Goal: Task Accomplishment & Management: Use online tool/utility

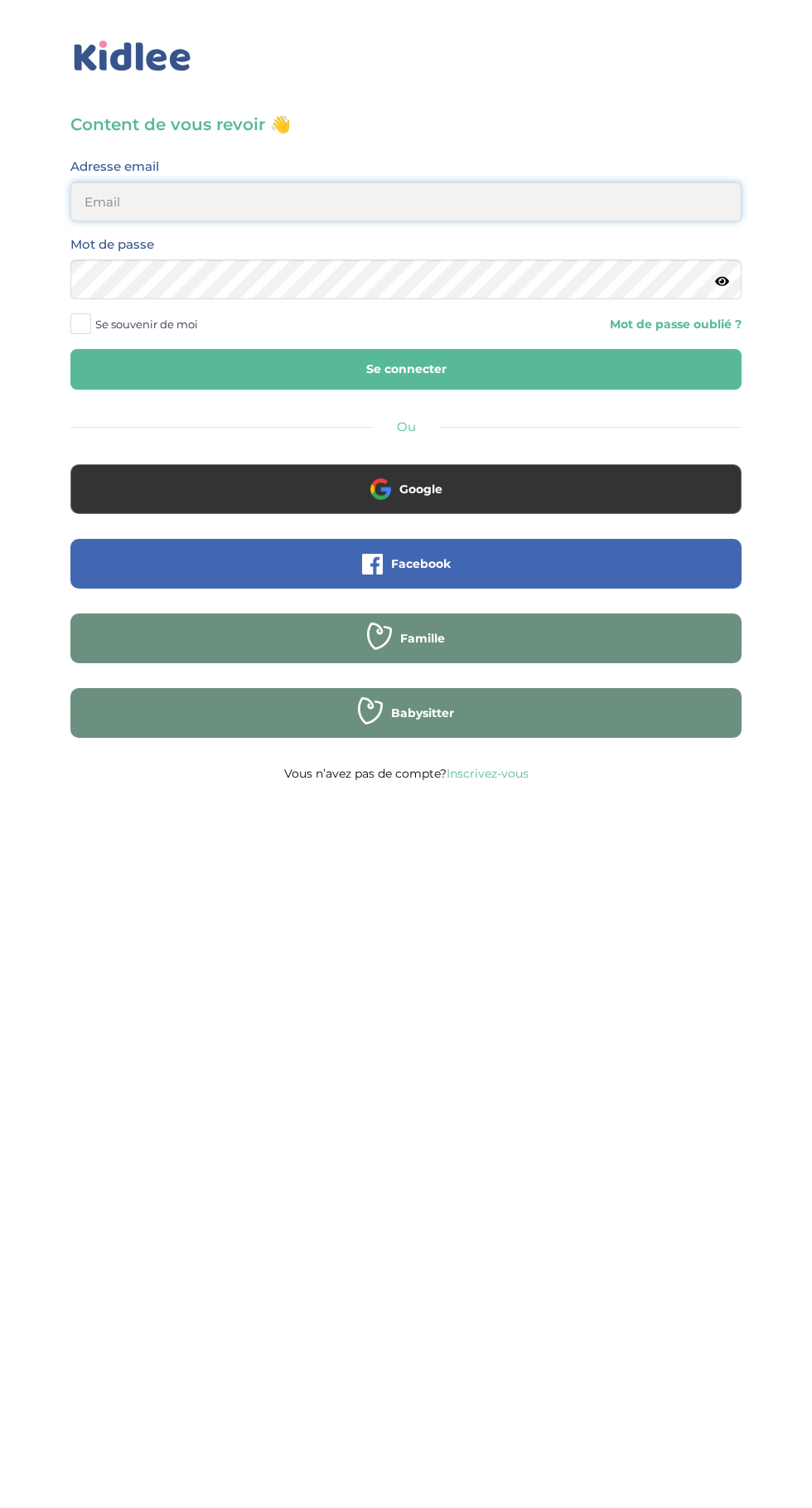
click at [601, 209] on input "email" at bounding box center [406, 201] width 671 height 39
type input "mohagahlouz@gmail.com"
click at [71, 349] on button "Se connecter" at bounding box center [406, 368] width 671 height 40
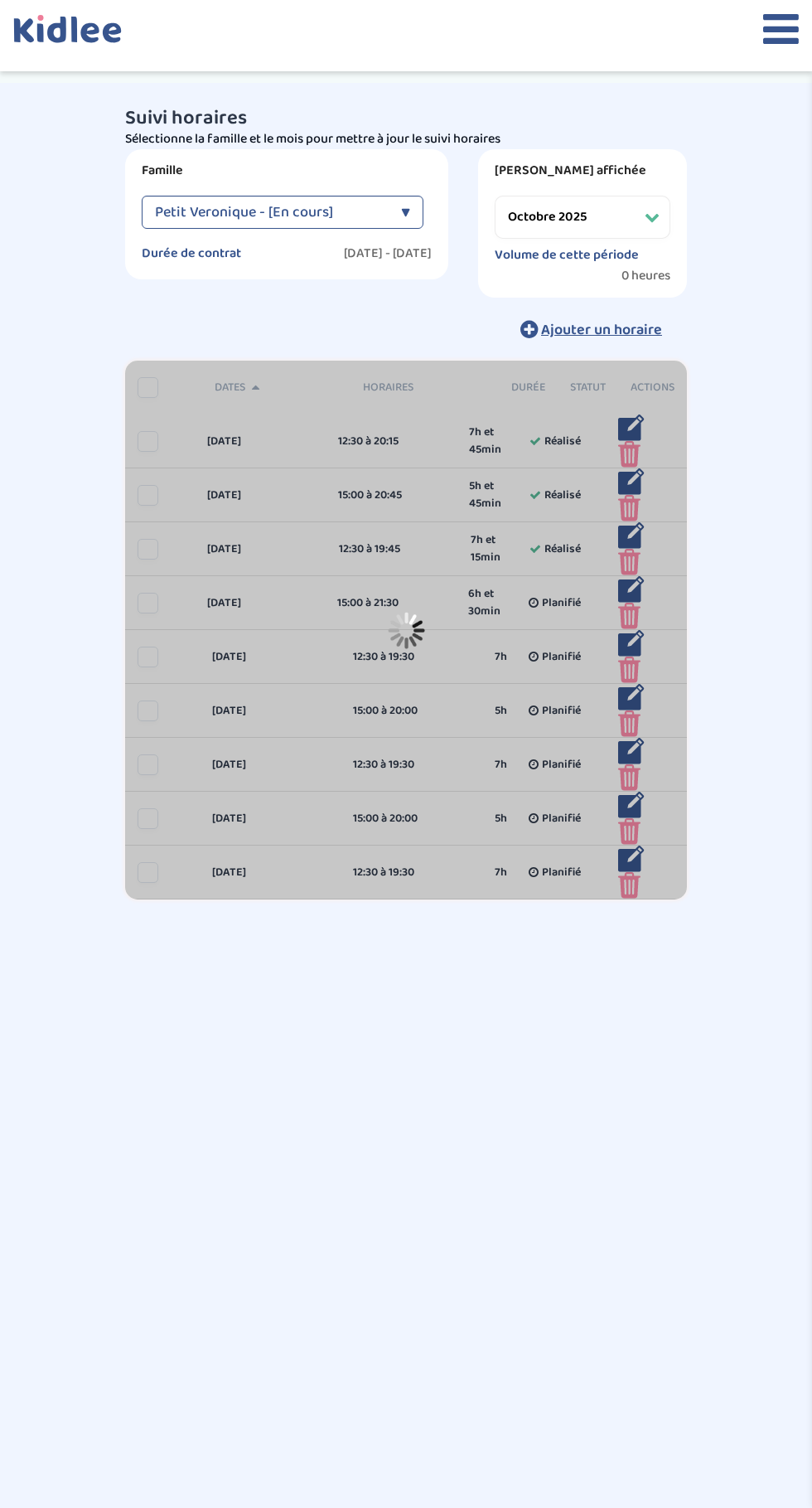
select select "octobre 2025"
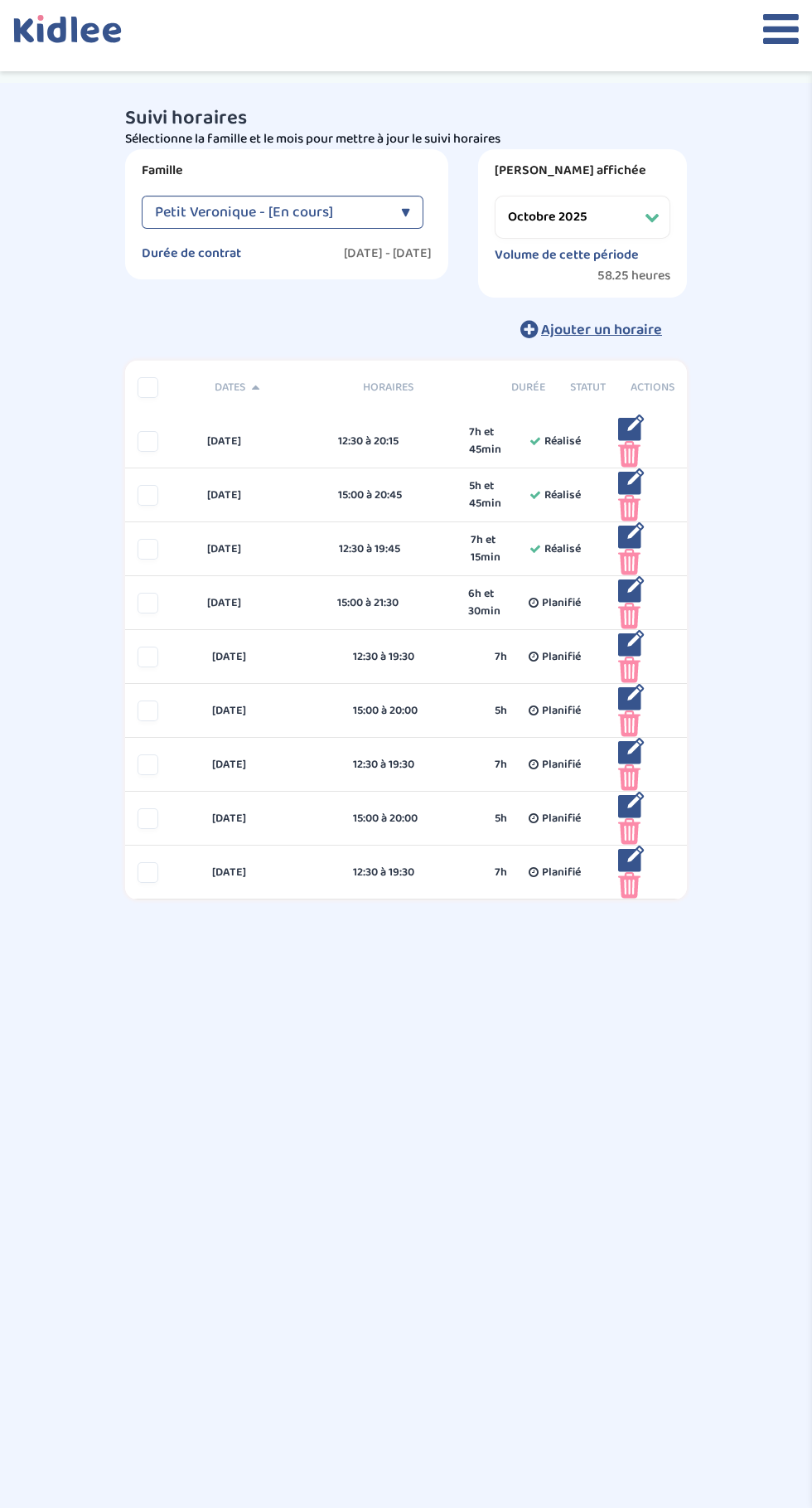
click at [768, 44] on icon at bounding box center [781, 29] width 36 height 41
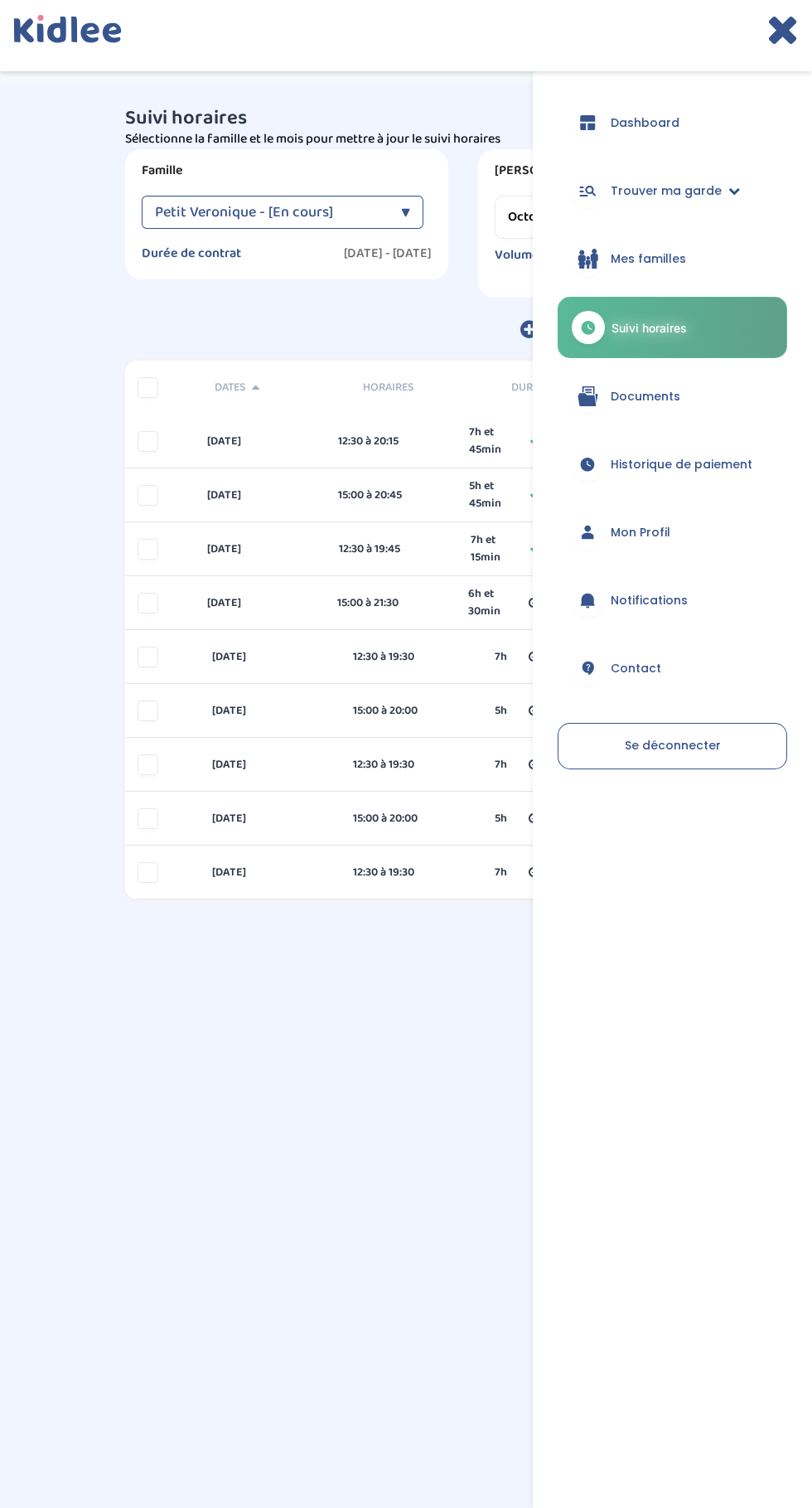
click at [716, 176] on link "Trouver ma garde" at bounding box center [672, 190] width 229 height 60
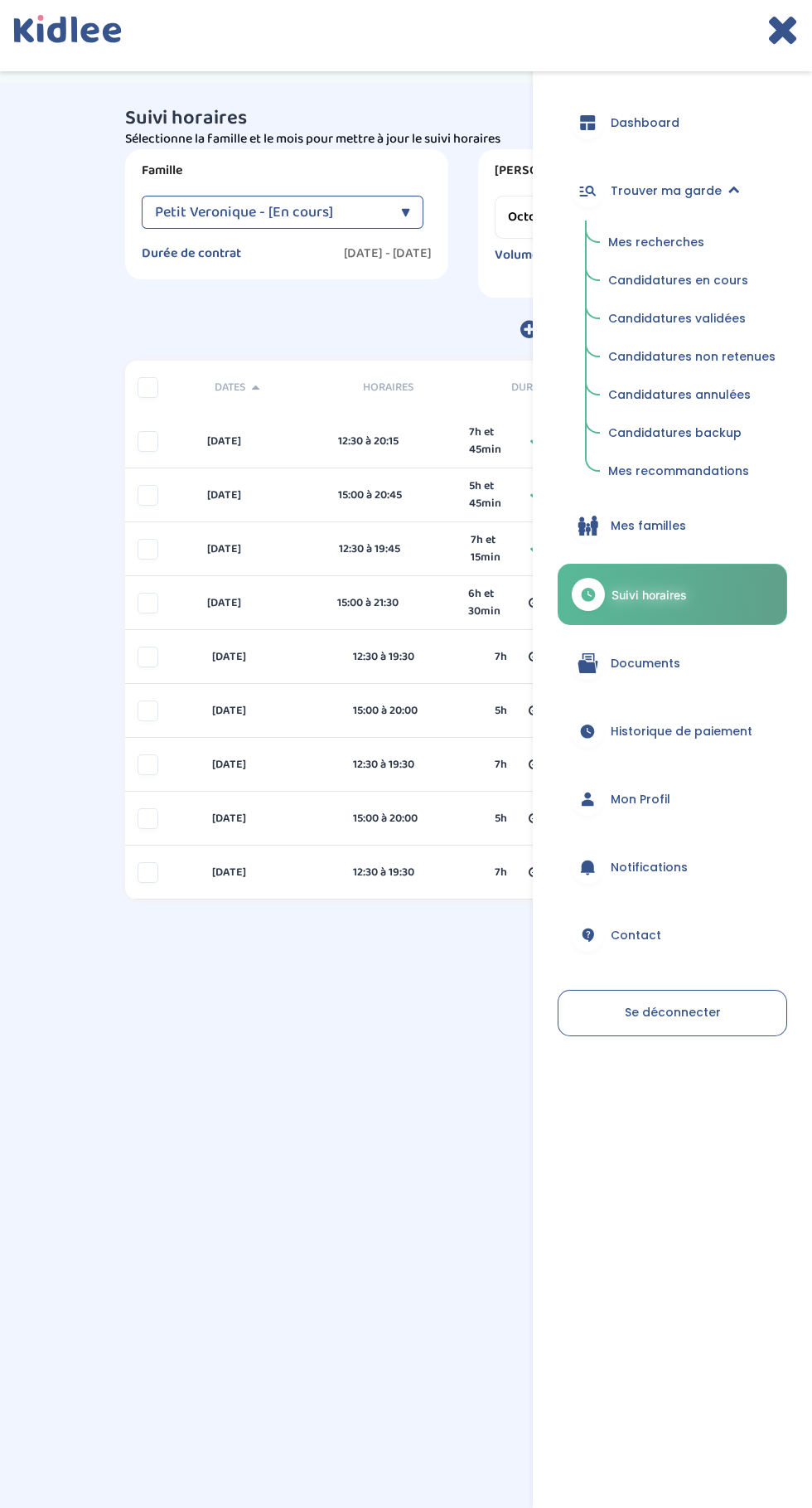
click at [714, 285] on span "Candidatures en cours" at bounding box center [678, 280] width 140 height 16
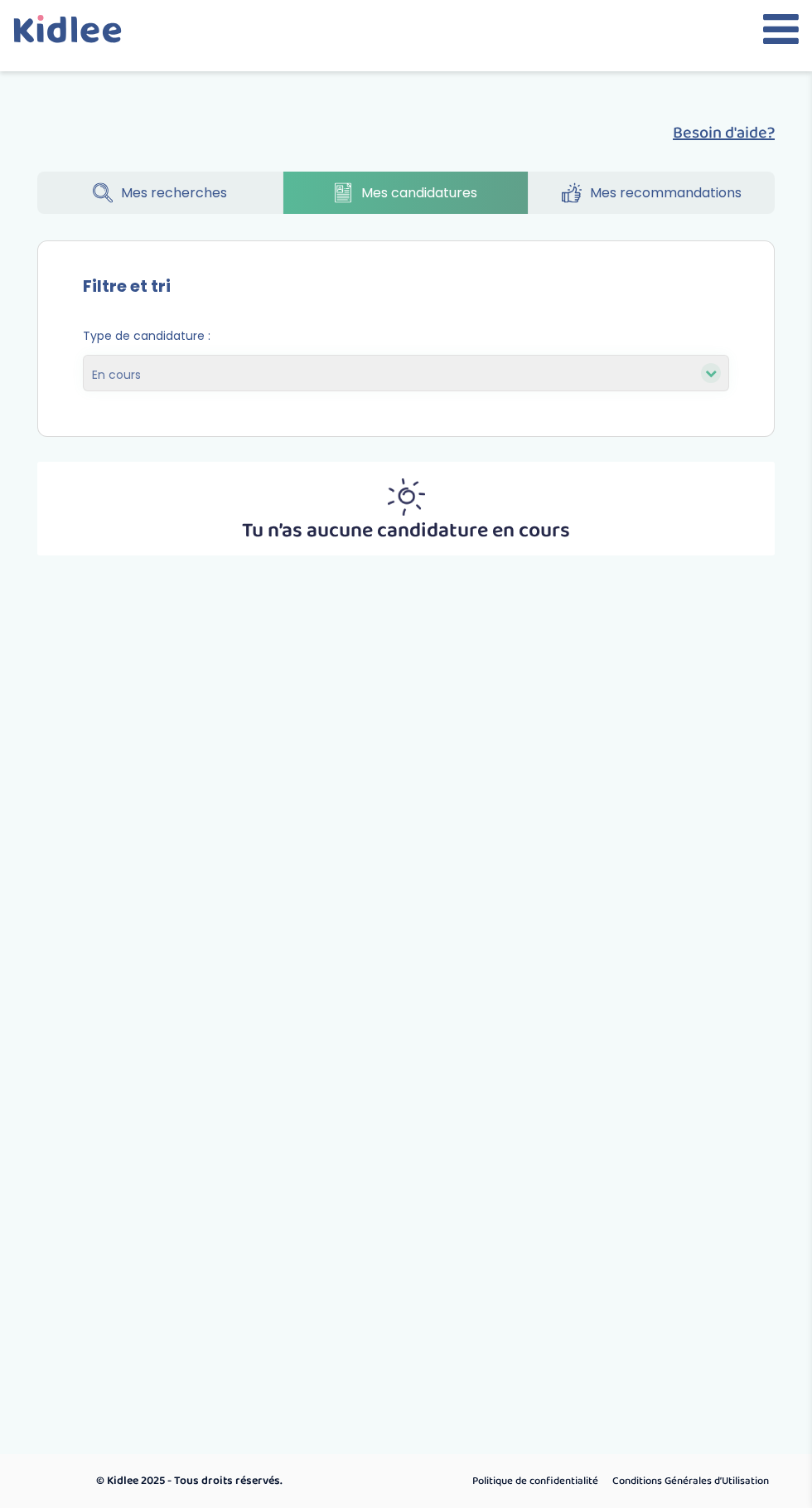
click at [668, 189] on span "Mes recommandations" at bounding box center [665, 192] width 151 height 21
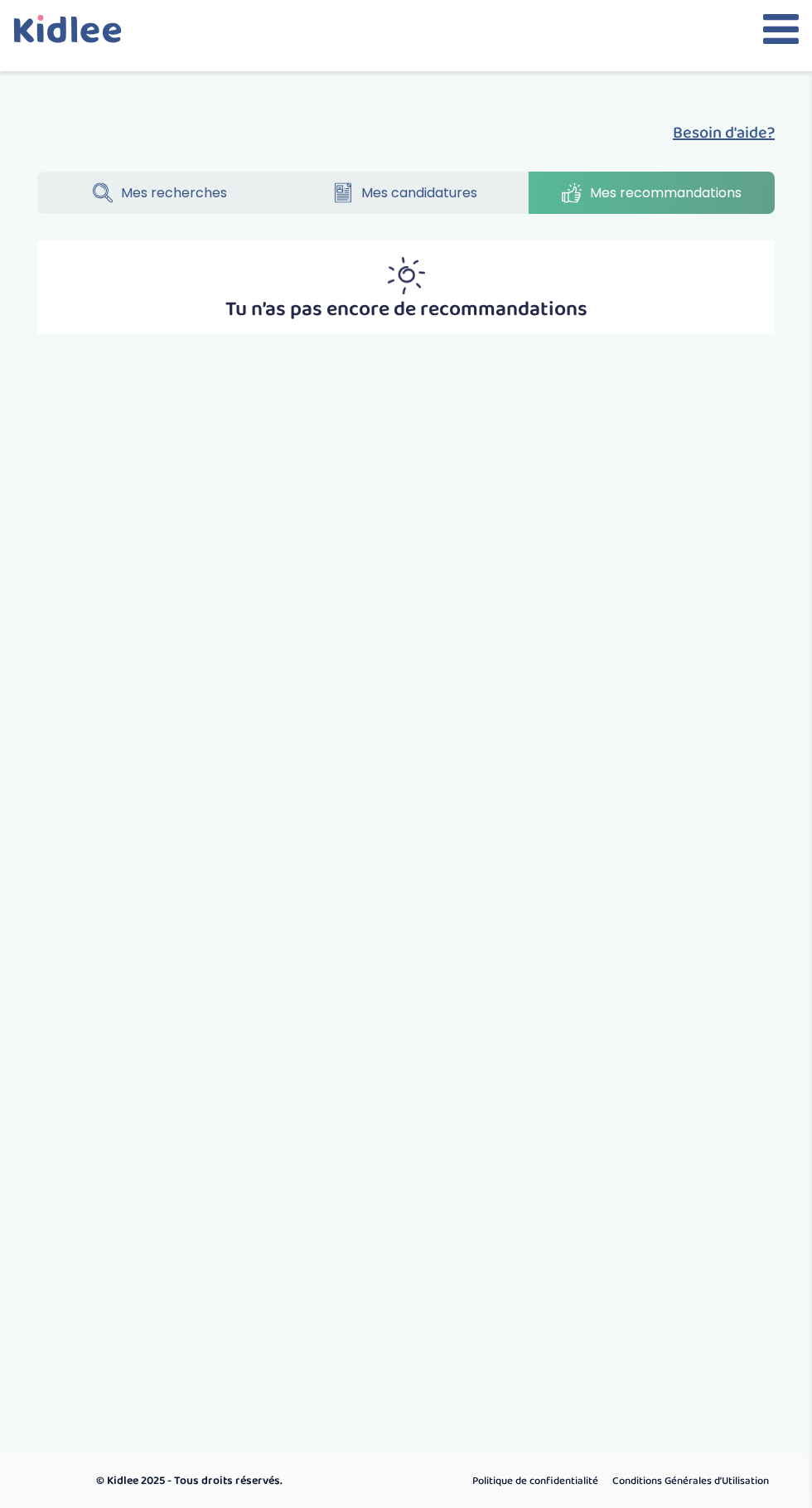
click at [461, 191] on span "Mes candidatures" at bounding box center [419, 192] width 116 height 21
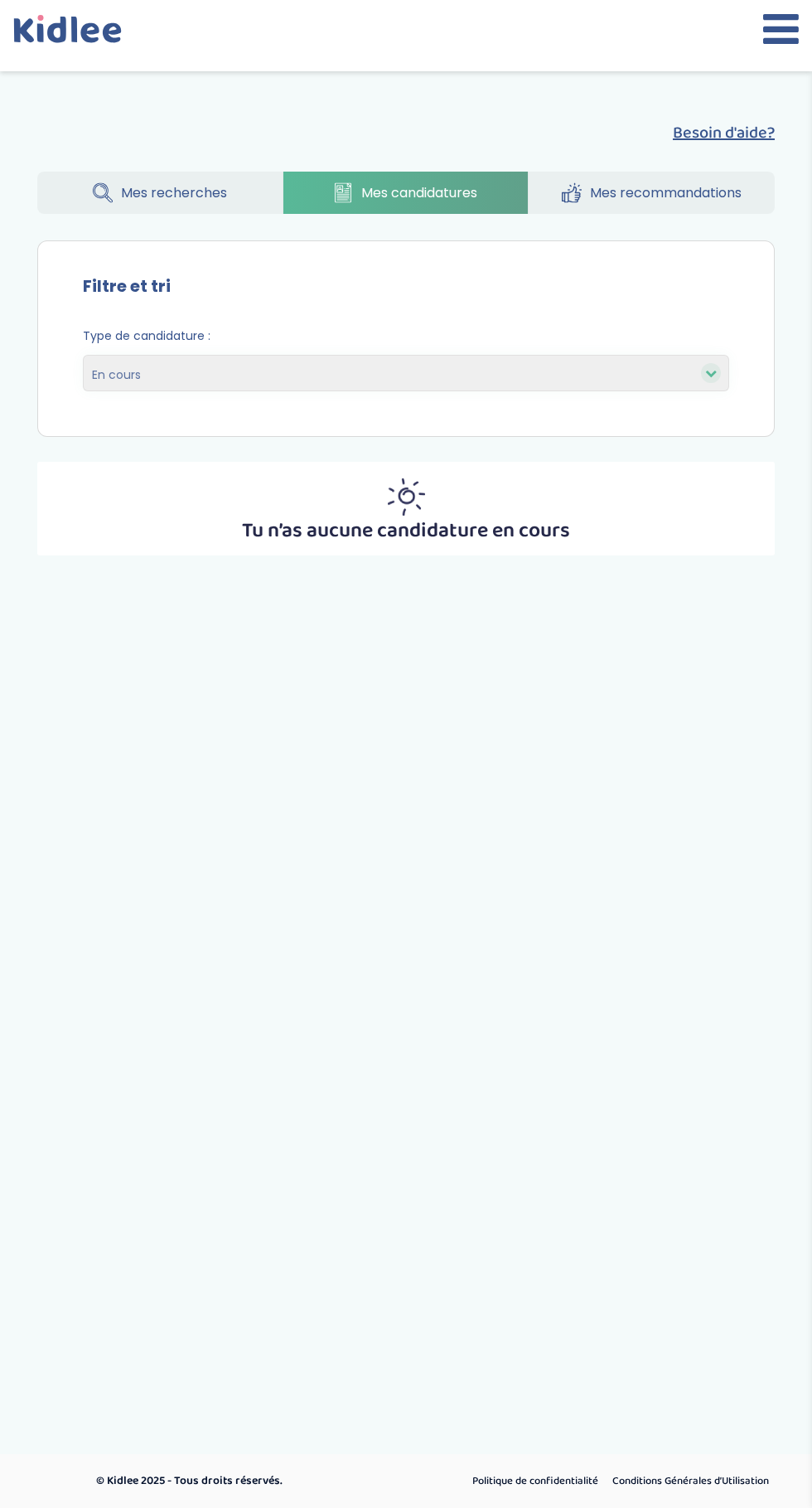
click at [218, 200] on span "Mes recherches" at bounding box center [174, 192] width 106 height 21
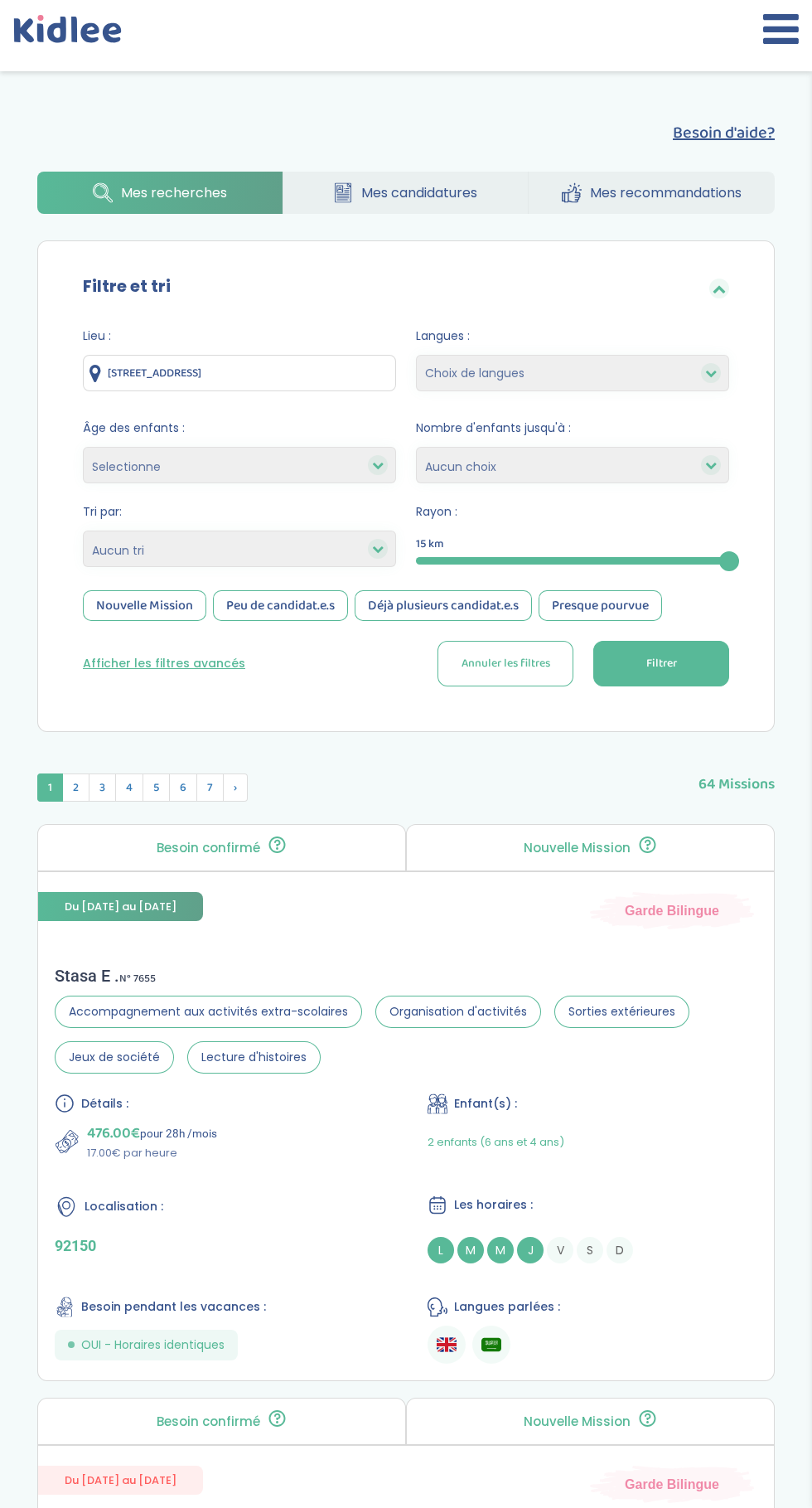
click at [207, 664] on button "Afficher les filtres avancés" at bounding box center [163, 663] width 162 height 17
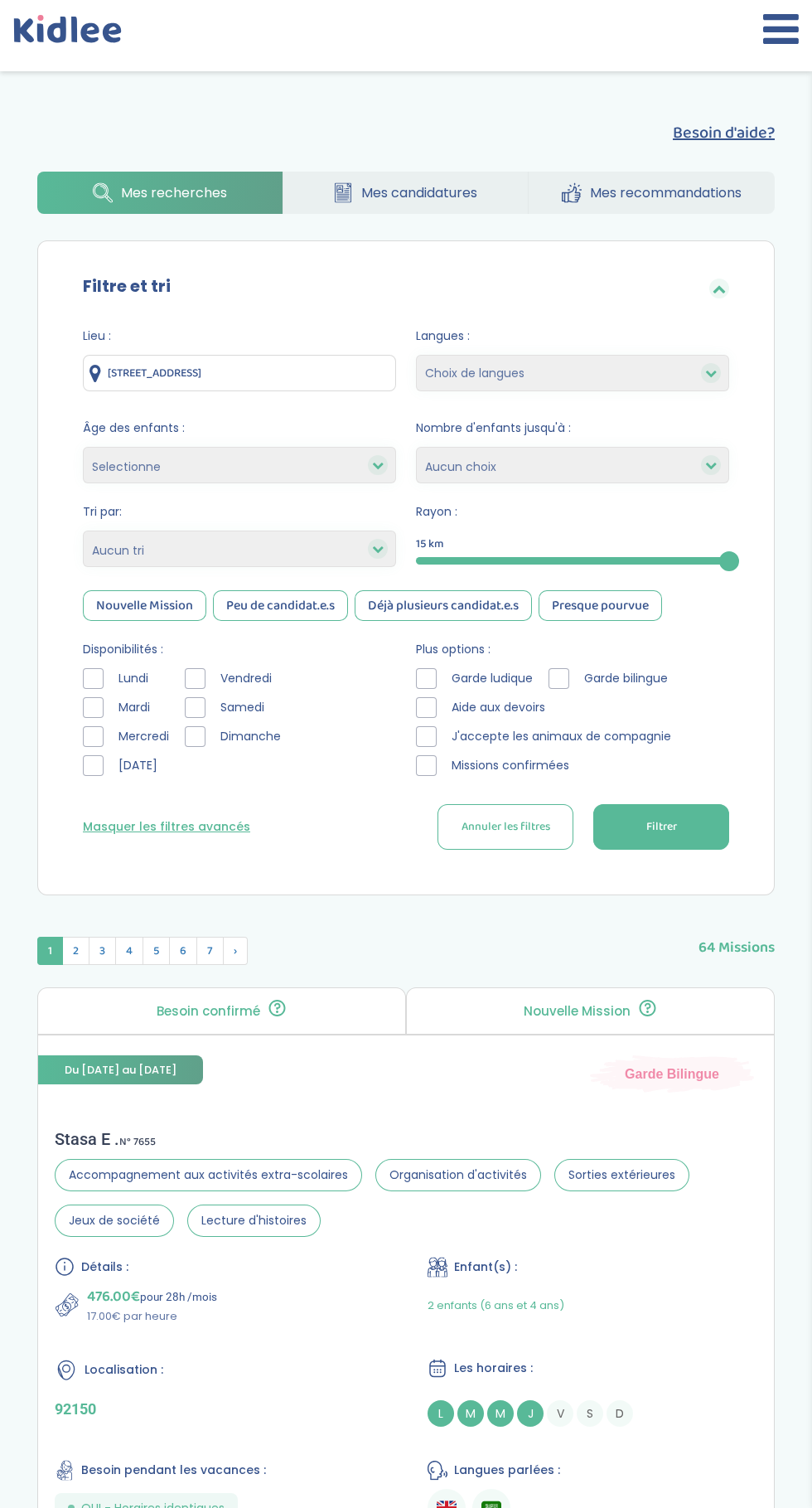
click at [93, 679] on div at bounding box center [92, 678] width 21 height 21
click at [102, 773] on div at bounding box center [92, 765] width 21 height 21
click at [203, 675] on div at bounding box center [194, 678] width 21 height 21
click at [194, 707] on div at bounding box center [194, 706] width 21 height 21
click at [195, 737] on div at bounding box center [194, 736] width 21 height 21
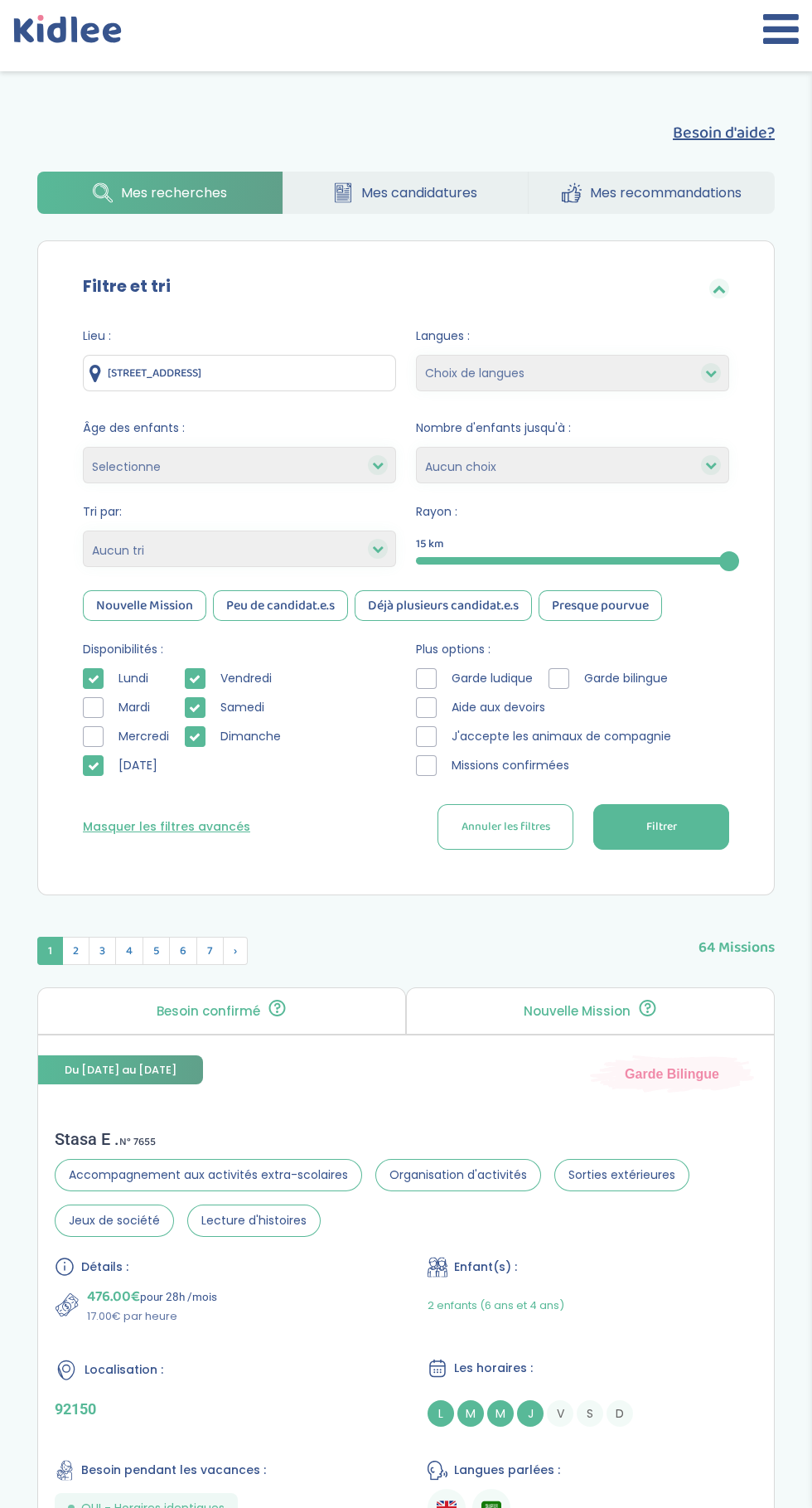
click at [687, 832] on button "Filtrer" at bounding box center [661, 827] width 136 height 46
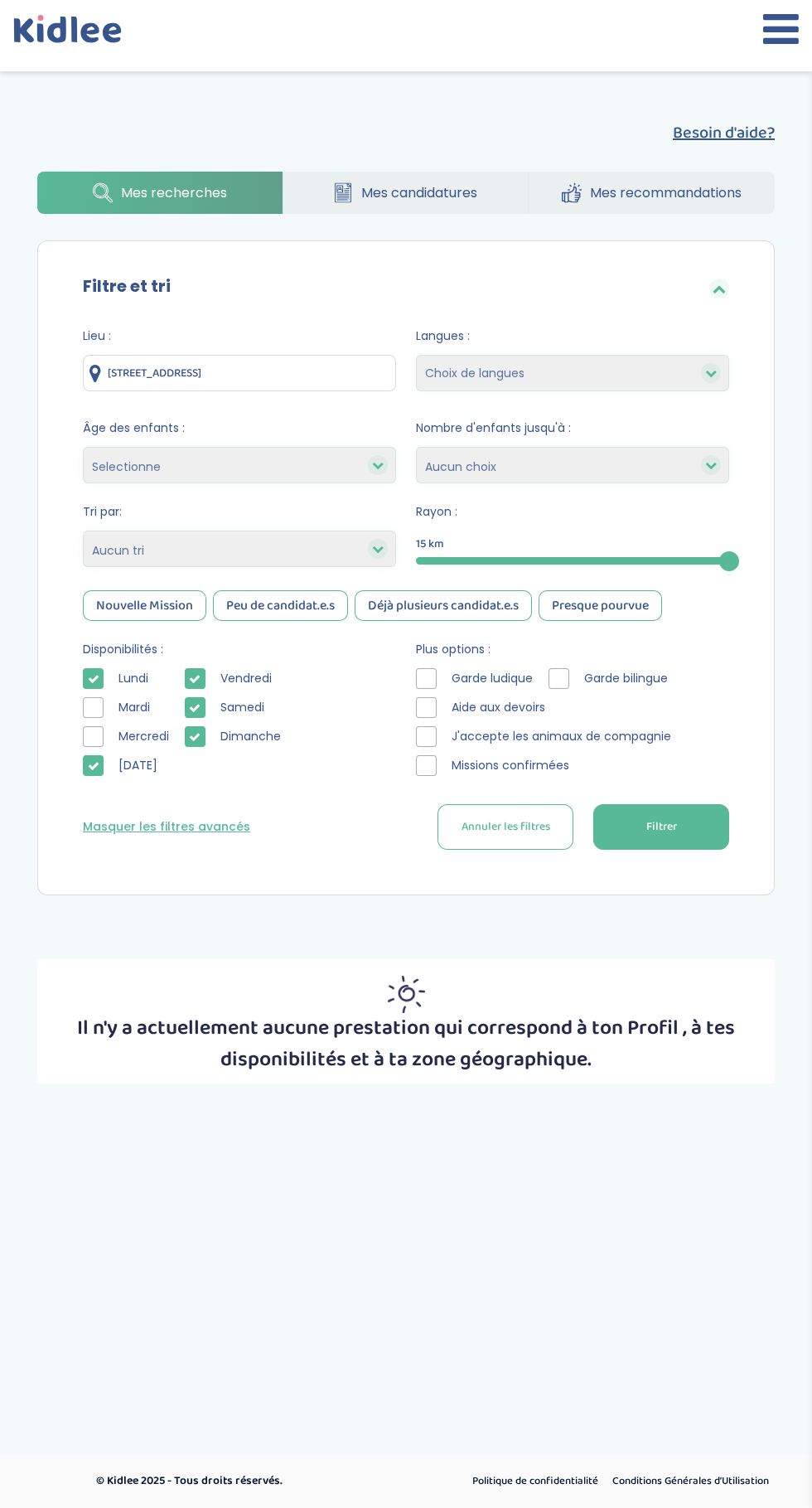
click at [428, 764] on div at bounding box center [426, 765] width 21 height 21
click at [436, 737] on div at bounding box center [426, 736] width 21 height 21
click at [426, 707] on div at bounding box center [426, 706] width 21 height 21
click at [435, 672] on div at bounding box center [426, 678] width 21 height 21
click at [550, 688] on div "Garde bilingue" at bounding box center [611, 678] width 126 height 21
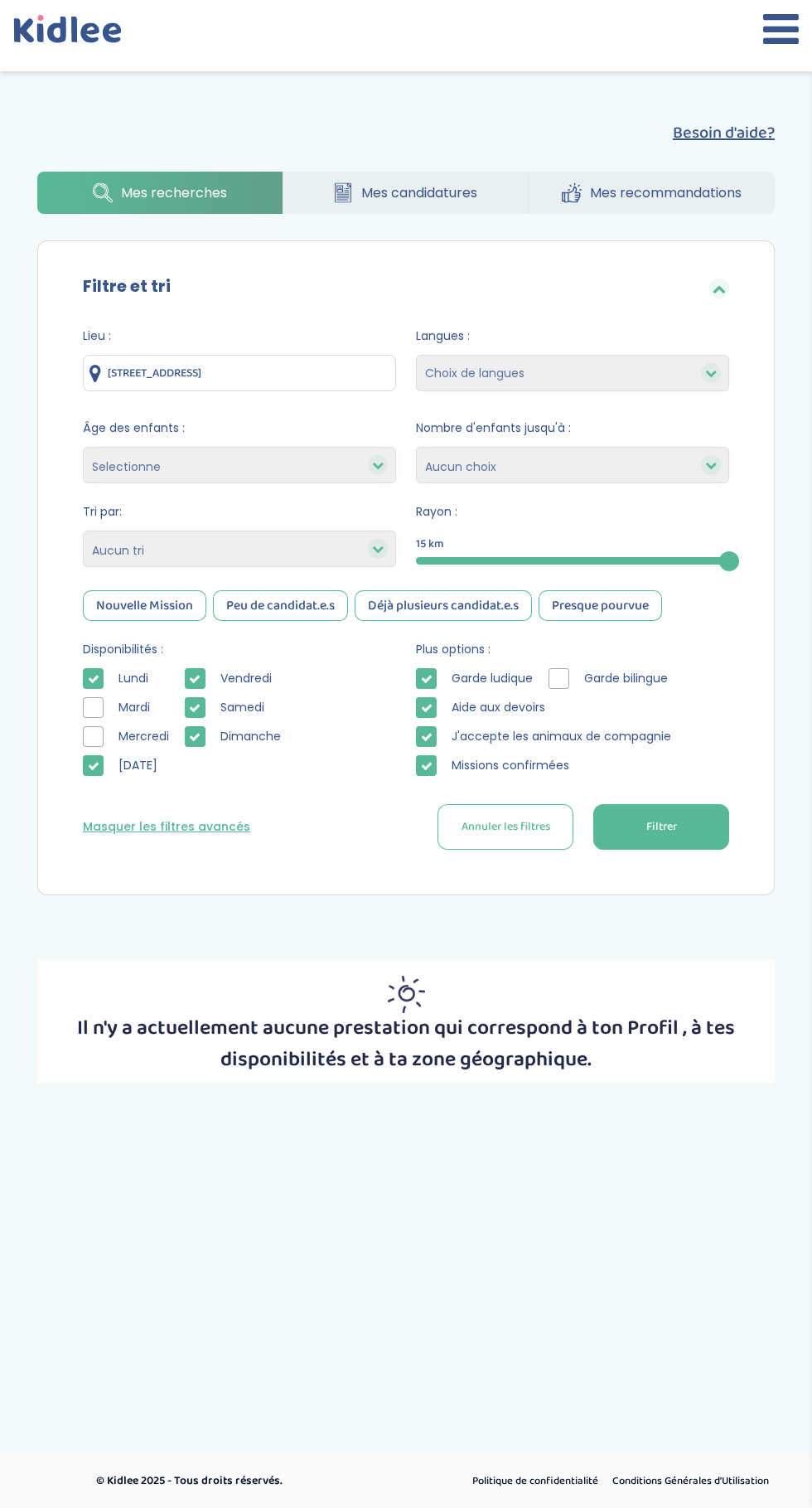
click at [563, 679] on div at bounding box center [558, 678] width 21 height 21
click at [669, 828] on span "Filtrer" at bounding box center [661, 826] width 30 height 17
click at [681, 826] on button "Filtrer" at bounding box center [661, 827] width 136 height 46
click at [103, 746] on div "Mercredi" at bounding box center [129, 736] width 93 height 21
click at [97, 707] on div at bounding box center [92, 706] width 21 height 21
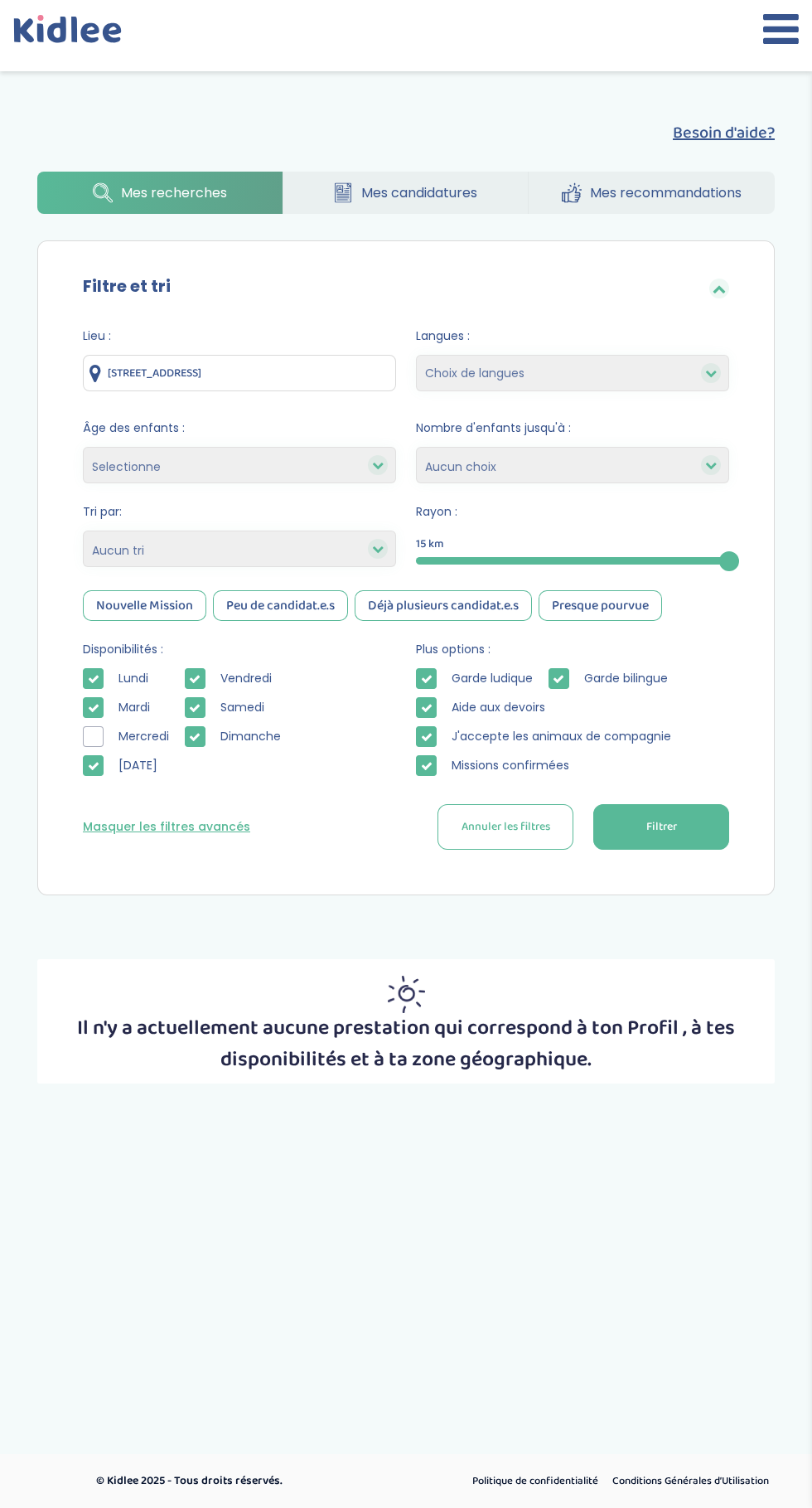
click at [681, 807] on button "Filtrer" at bounding box center [661, 827] width 136 height 46
click at [93, 766] on icon at bounding box center [93, 766] width 12 height 12
click at [93, 737] on div at bounding box center [92, 736] width 21 height 21
click at [102, 762] on div at bounding box center [92, 765] width 21 height 21
click at [665, 829] on span "Filtrer" at bounding box center [661, 826] width 30 height 17
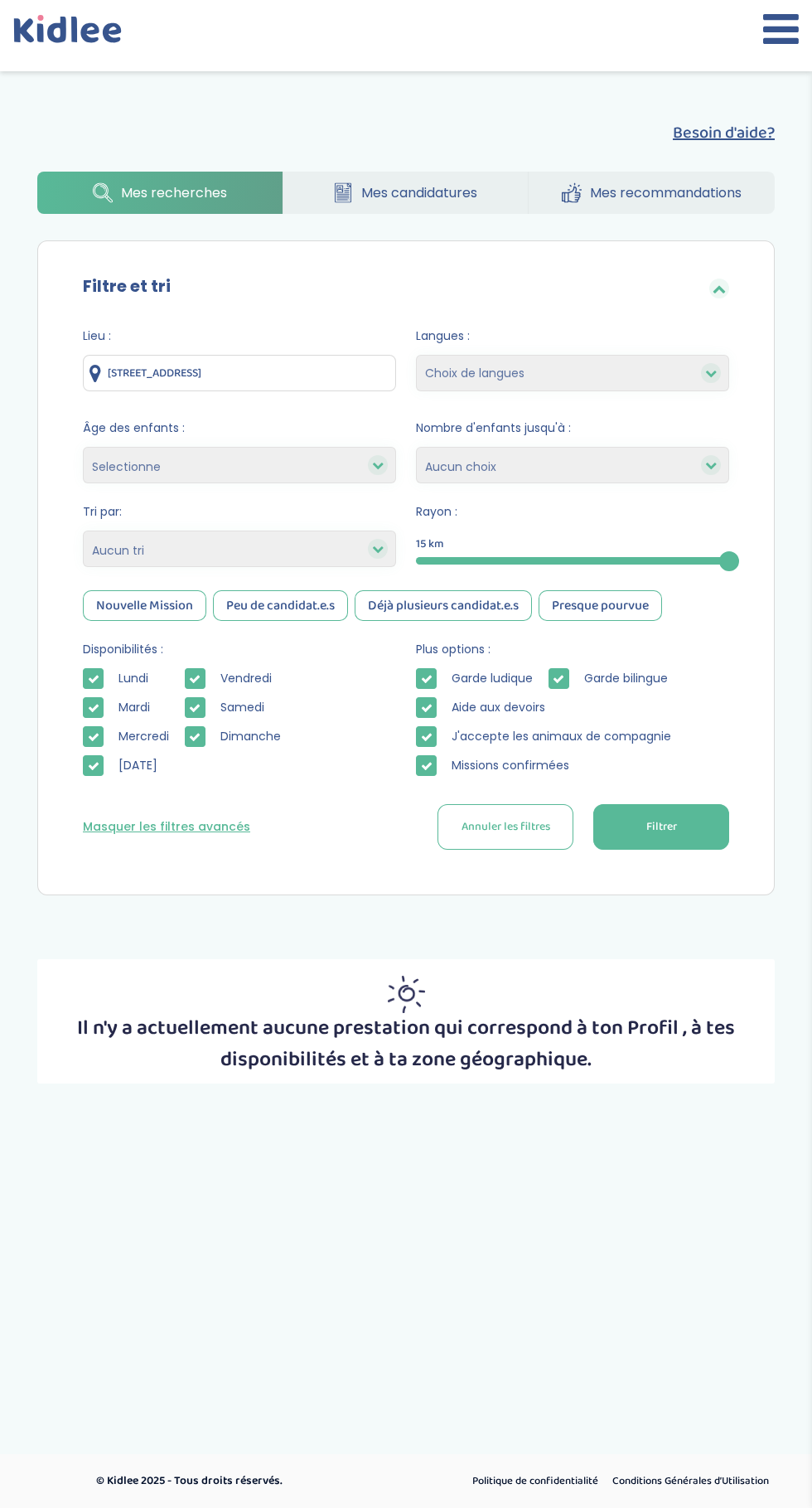
click at [200, 717] on div at bounding box center [194, 706] width 21 height 21
click at [194, 737] on icon at bounding box center [194, 736] width 12 height 12
click at [93, 737] on icon at bounding box center [93, 736] width 12 height 12
click at [93, 737] on div at bounding box center [92, 736] width 21 height 21
click at [101, 738] on div at bounding box center [92, 736] width 21 height 21
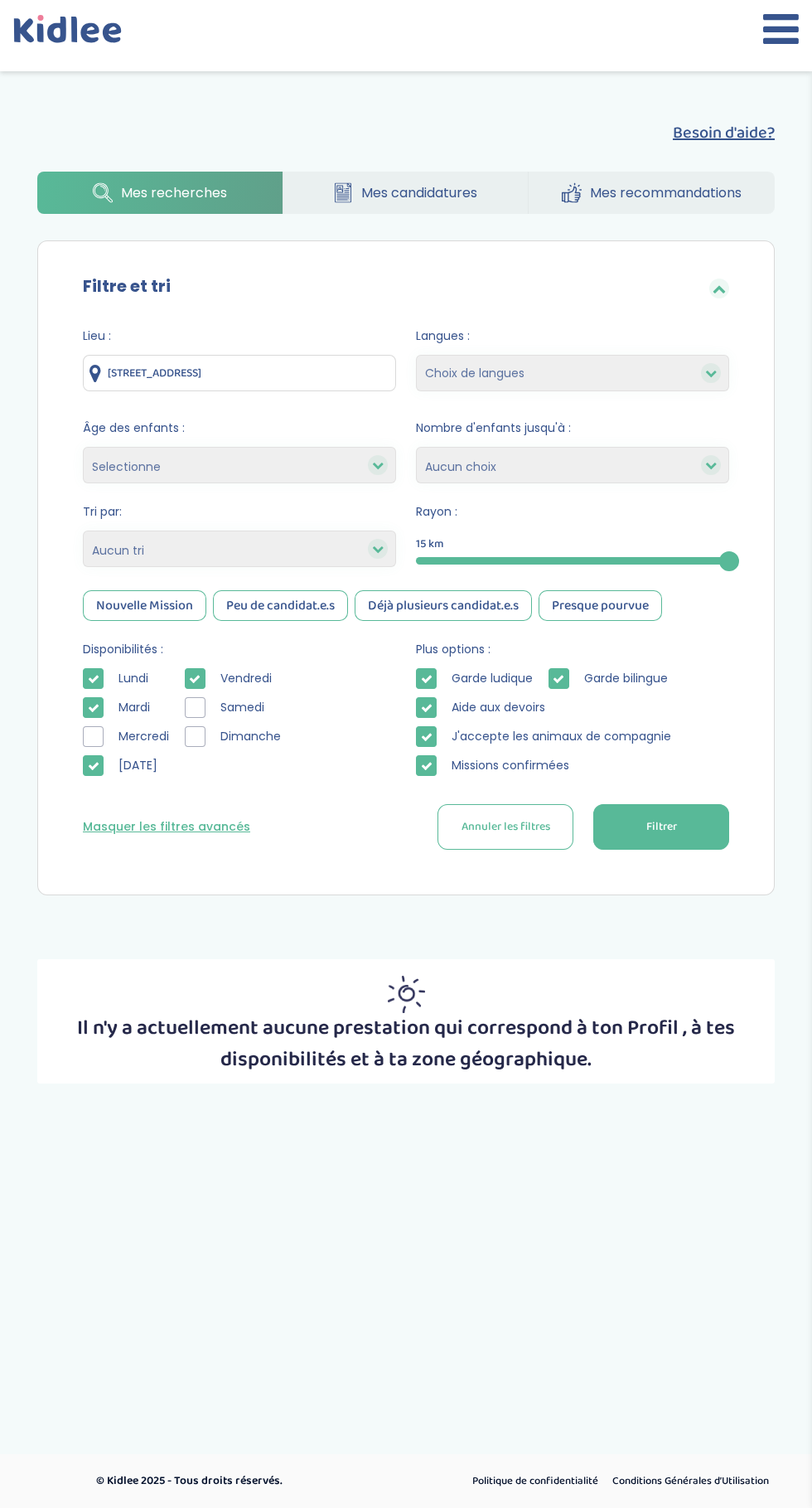
click at [93, 707] on icon at bounding box center [93, 707] width 12 height 12
click at [652, 828] on span "Filtrer" at bounding box center [661, 826] width 30 height 17
